Goal: Submit feedback/report problem

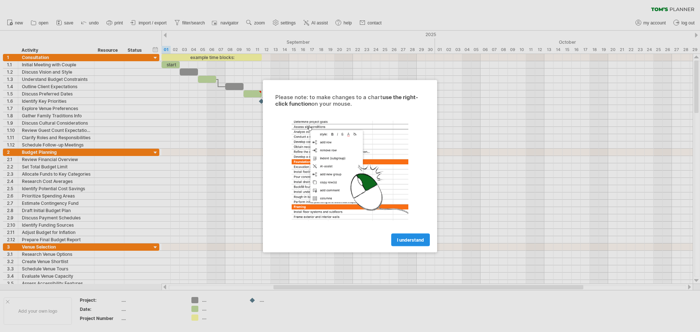
click at [416, 242] on span "I understand" at bounding box center [410, 239] width 27 height 5
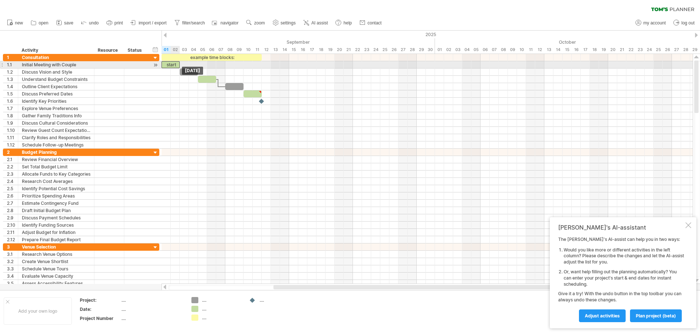
click at [174, 66] on div "start" at bounding box center [171, 64] width 18 height 7
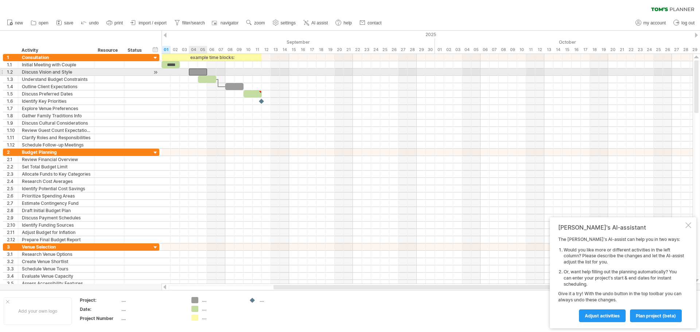
drag, startPoint x: 189, startPoint y: 70, endPoint x: 199, endPoint y: 71, distance: 10.2
click at [199, 71] on div at bounding box center [198, 72] width 18 height 7
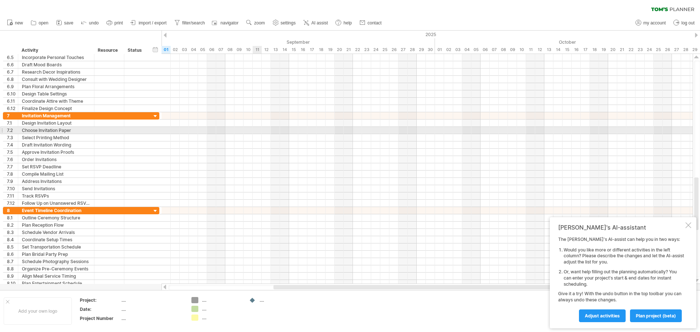
drag, startPoint x: 220, startPoint y: 132, endPoint x: 261, endPoint y: 134, distance: 42.0
click at [261, 134] on div at bounding box center [427, 130] width 531 height 7
drag, startPoint x: 241, startPoint y: 133, endPoint x: 288, endPoint y: 129, distance: 47.2
click at [288, 129] on div at bounding box center [427, 130] width 531 height 7
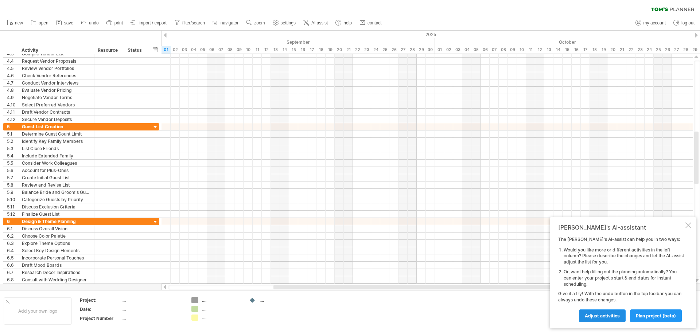
click at [612, 317] on span "Adjust activities" at bounding box center [602, 315] width 35 height 5
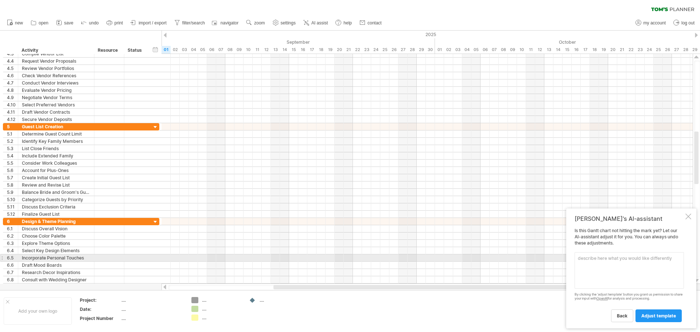
click at [599, 266] on textarea at bounding box center [629, 270] width 109 height 36
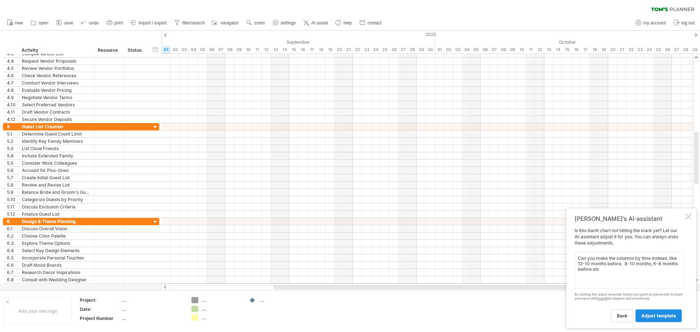
type textarea "Can you make the columns by time instead, like 12-10 months before, 8-10 months…"
click at [656, 310] on link "adjust template" at bounding box center [659, 316] width 46 height 13
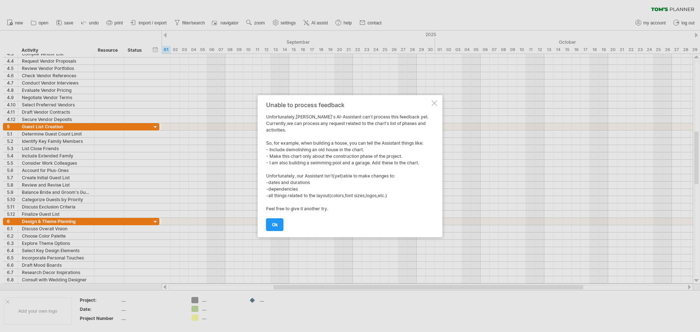
drag, startPoint x: 377, startPoint y: 206, endPoint x: 283, endPoint y: 140, distance: 114.6
click at [283, 140] on div "Unable to process feedback Unfortunately,[PERSON_NAME]'s AI-Assistant can't pro…" at bounding box center [348, 166] width 164 height 129
click at [276, 226] on span "ok" at bounding box center [275, 224] width 6 height 5
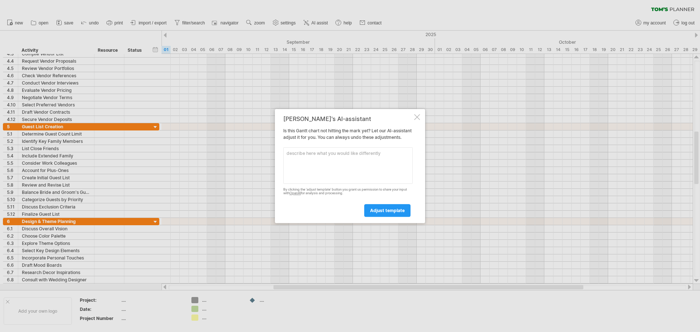
click at [416, 115] on div at bounding box center [417, 117] width 6 height 6
